Goal: Transaction & Acquisition: Subscribe to service/newsletter

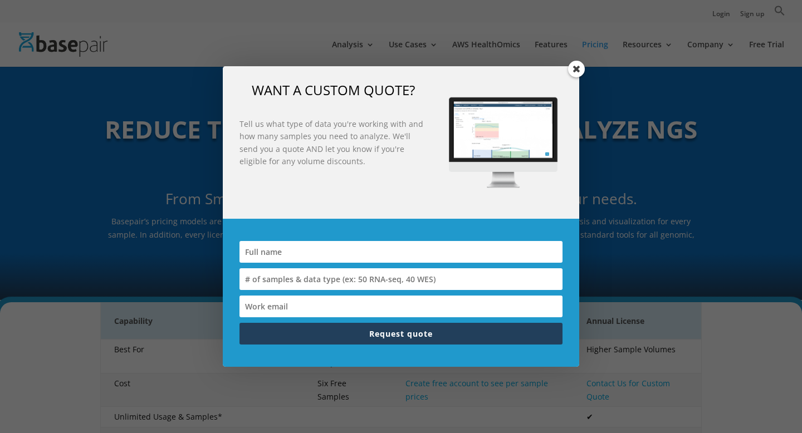
click at [579, 67] on span at bounding box center [576, 69] width 17 height 17
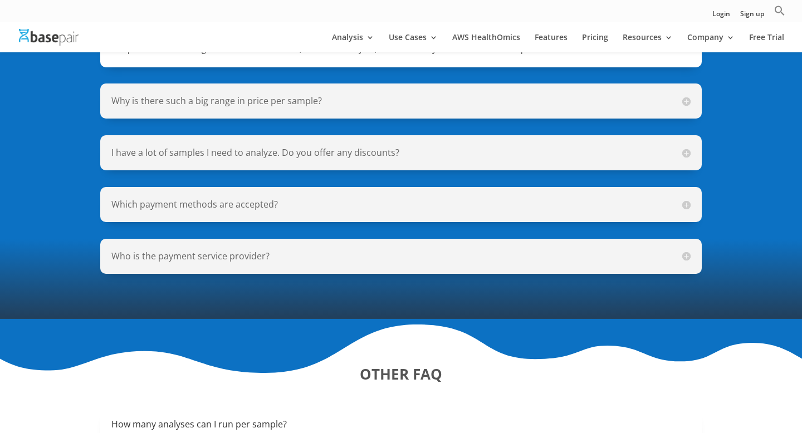
scroll to position [918, 0]
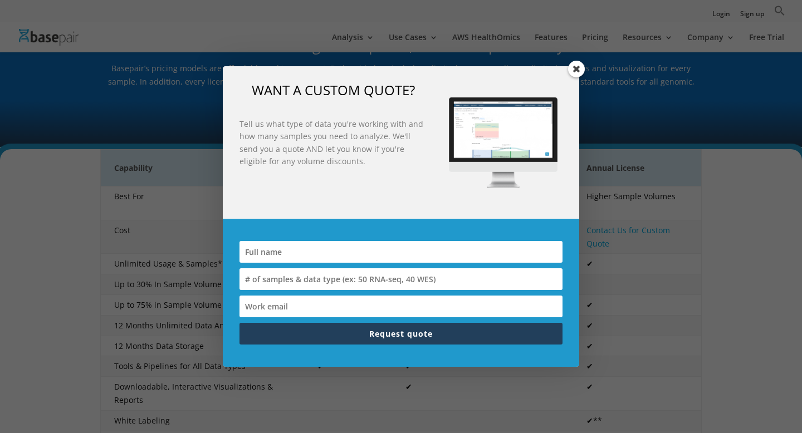
click at [576, 68] on span at bounding box center [576, 69] width 17 height 17
